Goal: Task Accomplishment & Management: Use online tool/utility

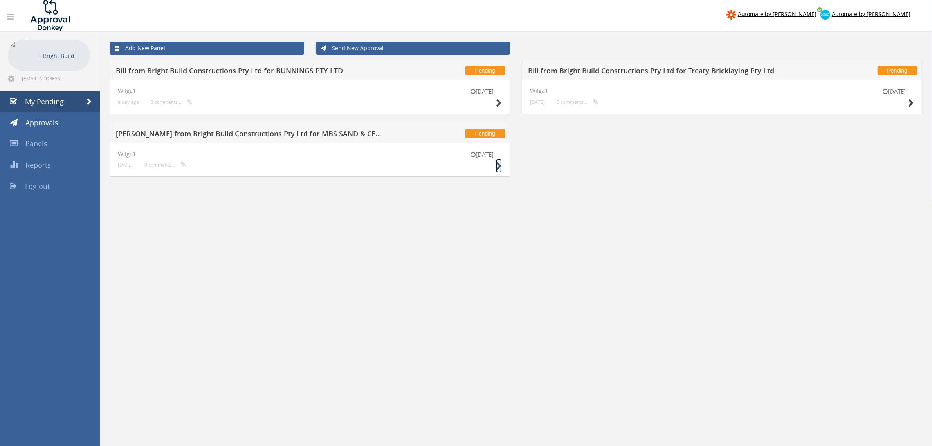
drag, startPoint x: 498, startPoint y: 161, endPoint x: 498, endPoint y: 171, distance: 10.2
click at [498, 161] on small at bounding box center [499, 166] width 6 height 11
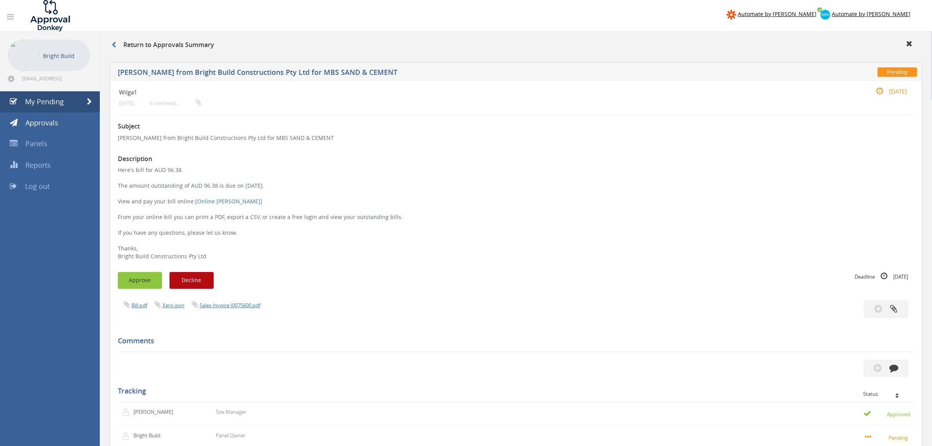
click at [134, 278] on button "Approve" at bounding box center [140, 280] width 44 height 17
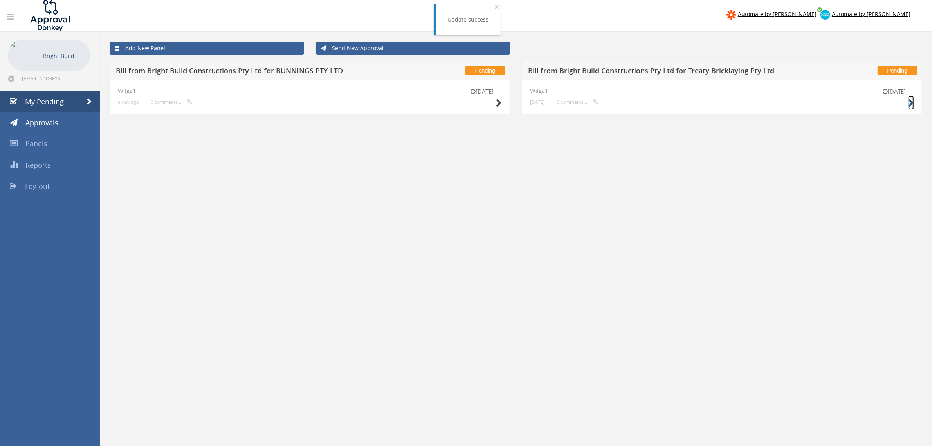
click at [912, 103] on icon at bounding box center [911, 103] width 6 height 8
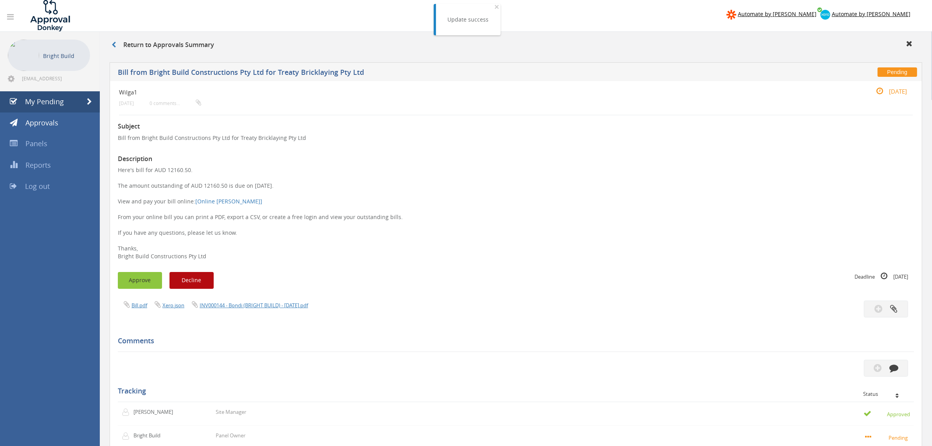
click at [143, 276] on button "Approve" at bounding box center [140, 280] width 44 height 17
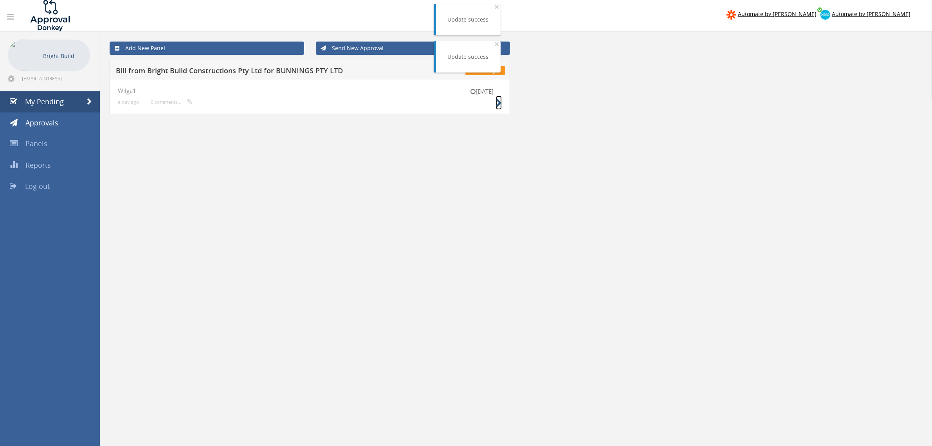
click at [498, 99] on icon at bounding box center [499, 103] width 6 height 8
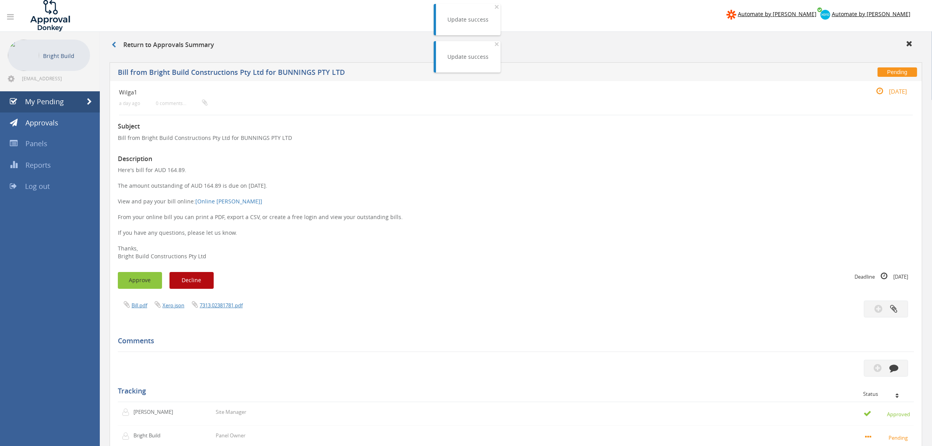
click at [148, 278] on button "Approve" at bounding box center [140, 280] width 44 height 17
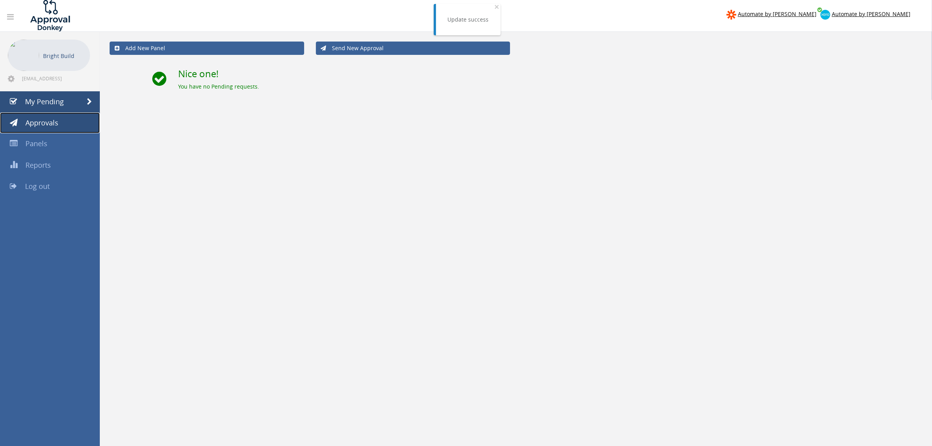
click at [61, 117] on link "Approvals" at bounding box center [50, 122] width 100 height 21
